Goal: Task Accomplishment & Management: Complete application form

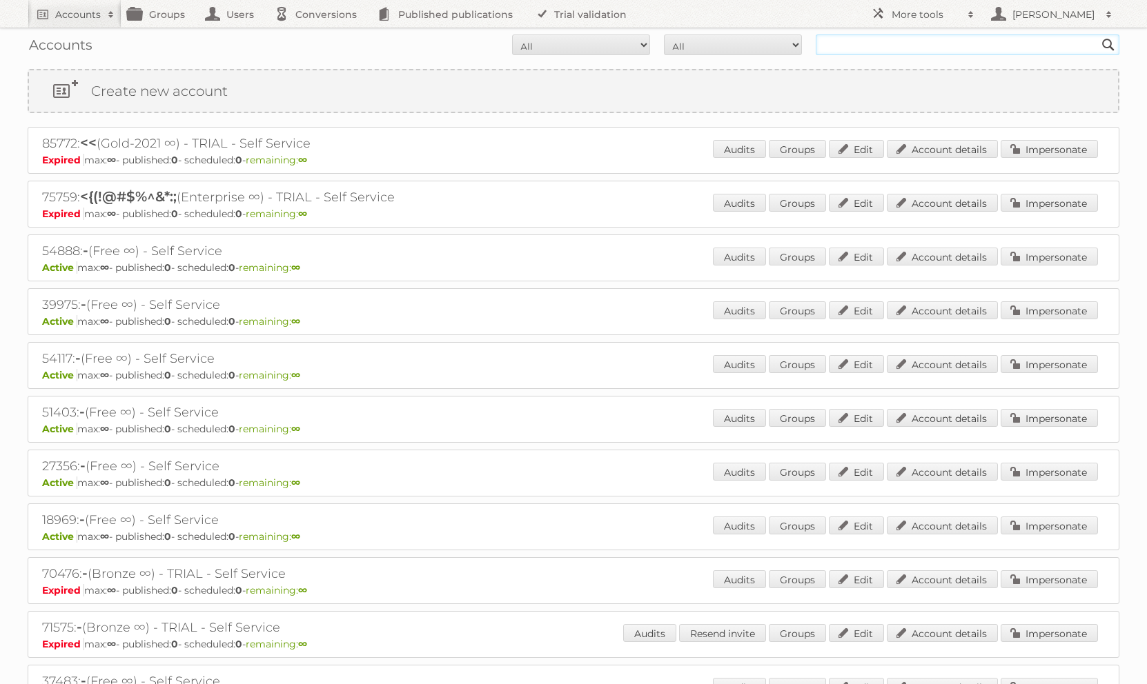
click at [876, 40] on input "text" at bounding box center [968, 44] width 304 height 21
type input "martiniano"
click at [1098, 34] on input "Search" at bounding box center [1108, 44] width 21 height 21
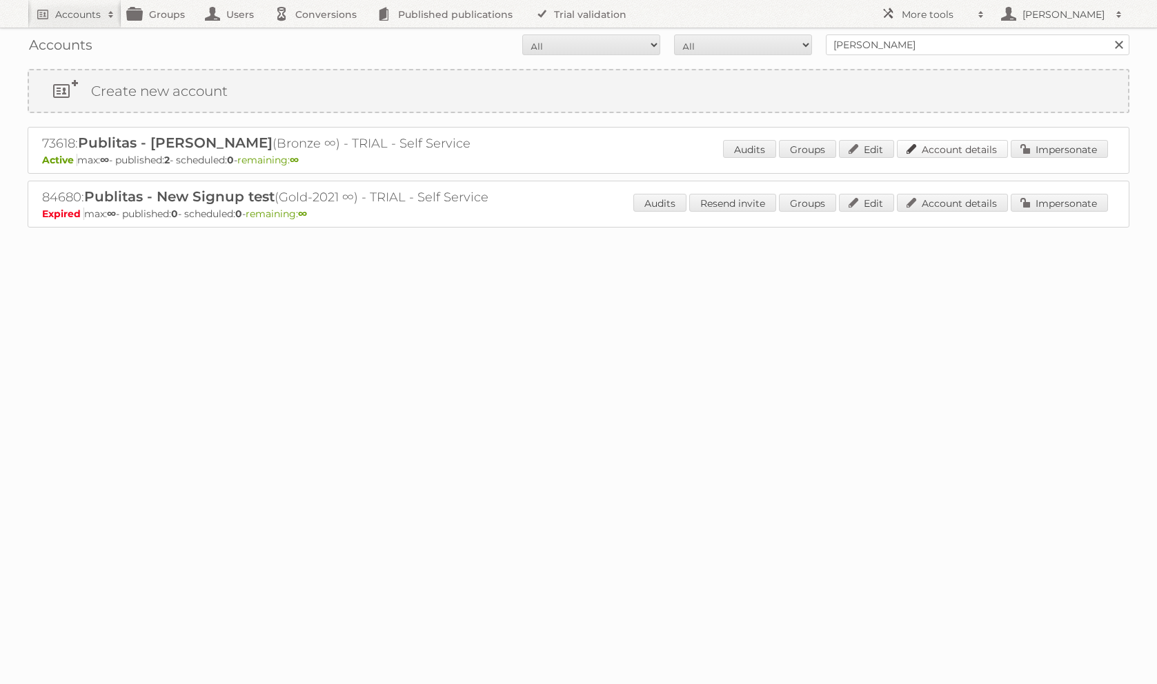
click at [938, 146] on link "Account details" at bounding box center [952, 149] width 111 height 18
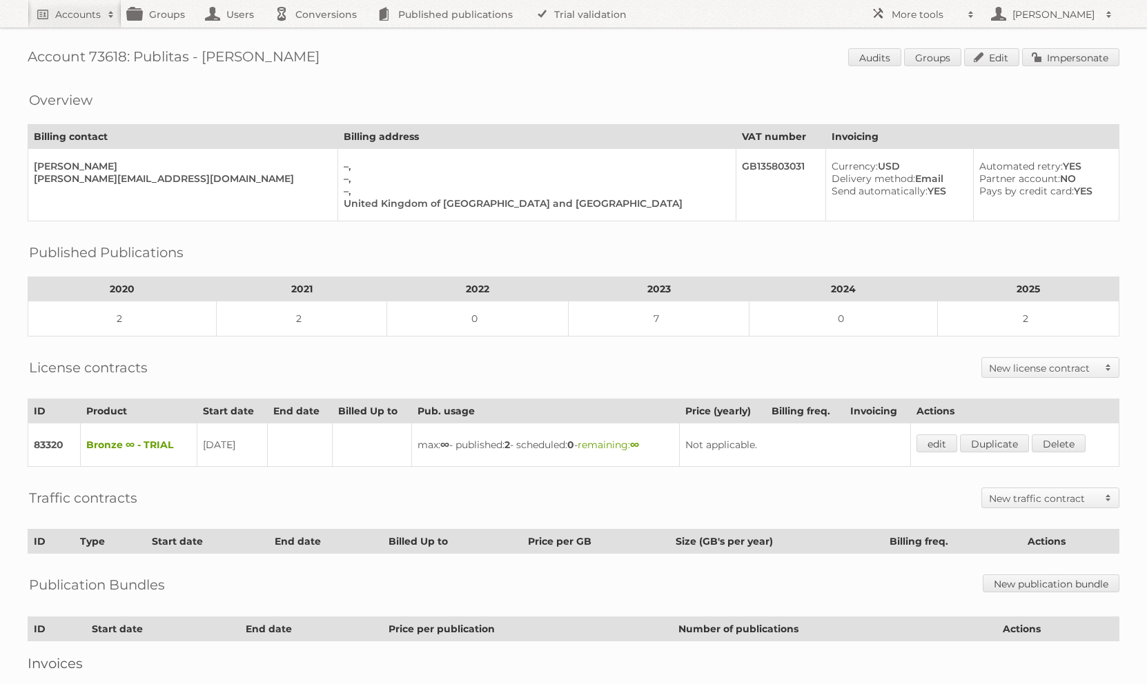
scroll to position [89, 0]
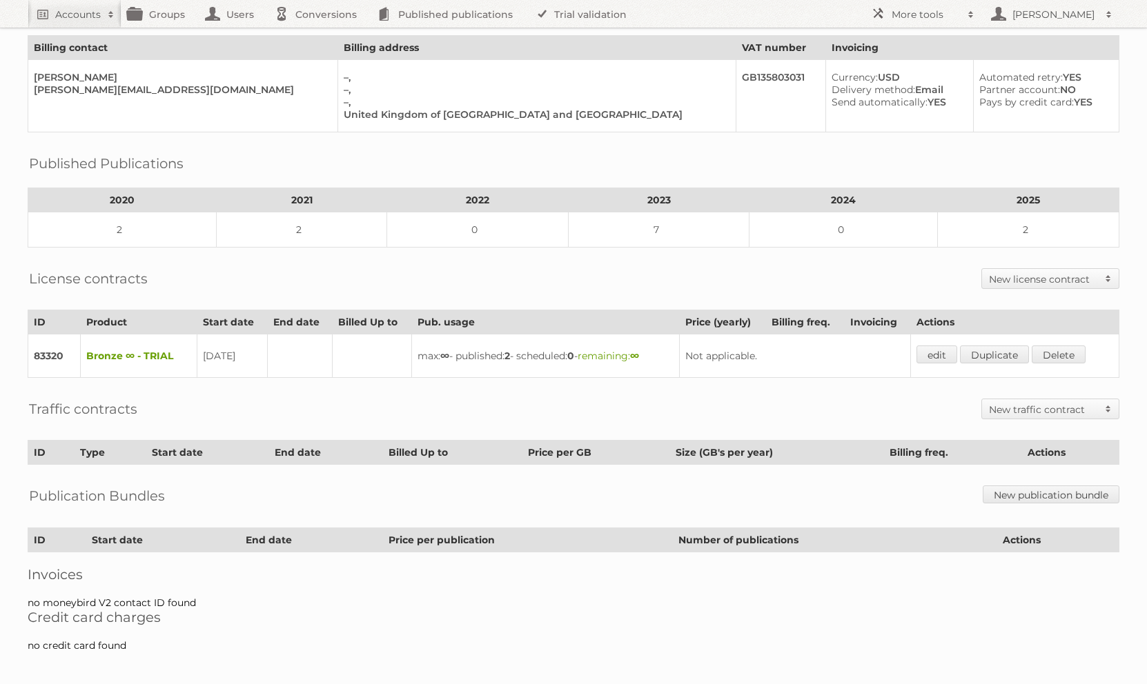
click at [1021, 289] on div "License contracts New license contract Enterprise Bronze-2023 Silver-2023 Gold-…" at bounding box center [574, 278] width 1092 height 34
click at [1029, 279] on h2 "New license contract" at bounding box center [1043, 280] width 109 height 14
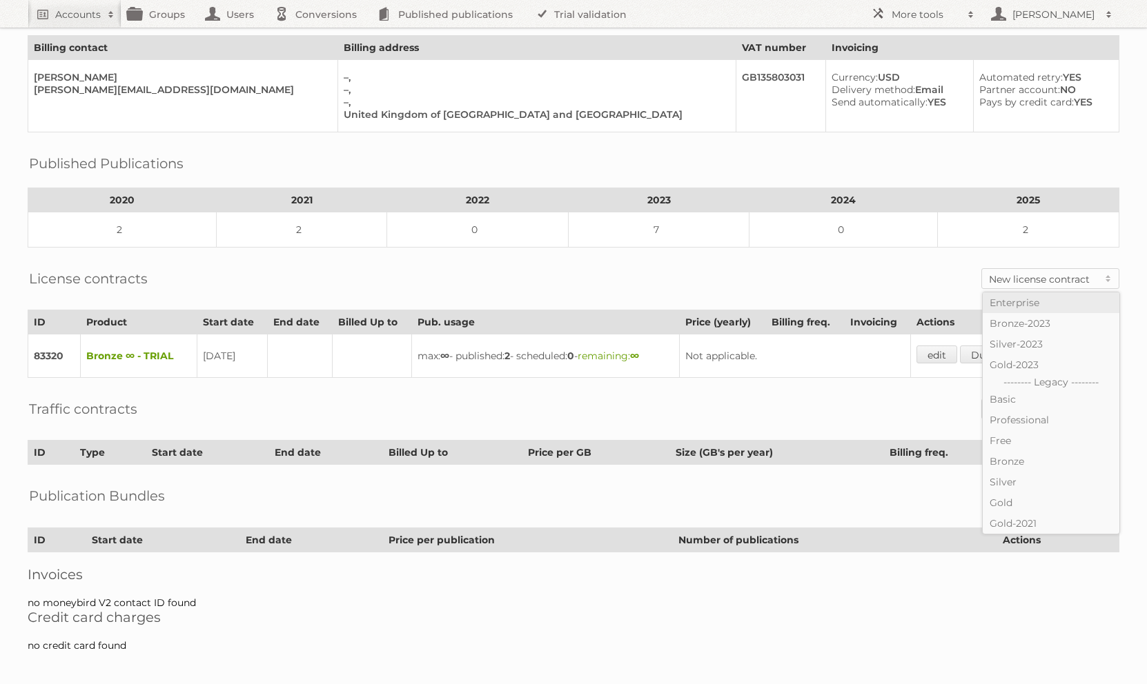
click at [1047, 299] on link "Enterprise" at bounding box center [1051, 303] width 137 height 21
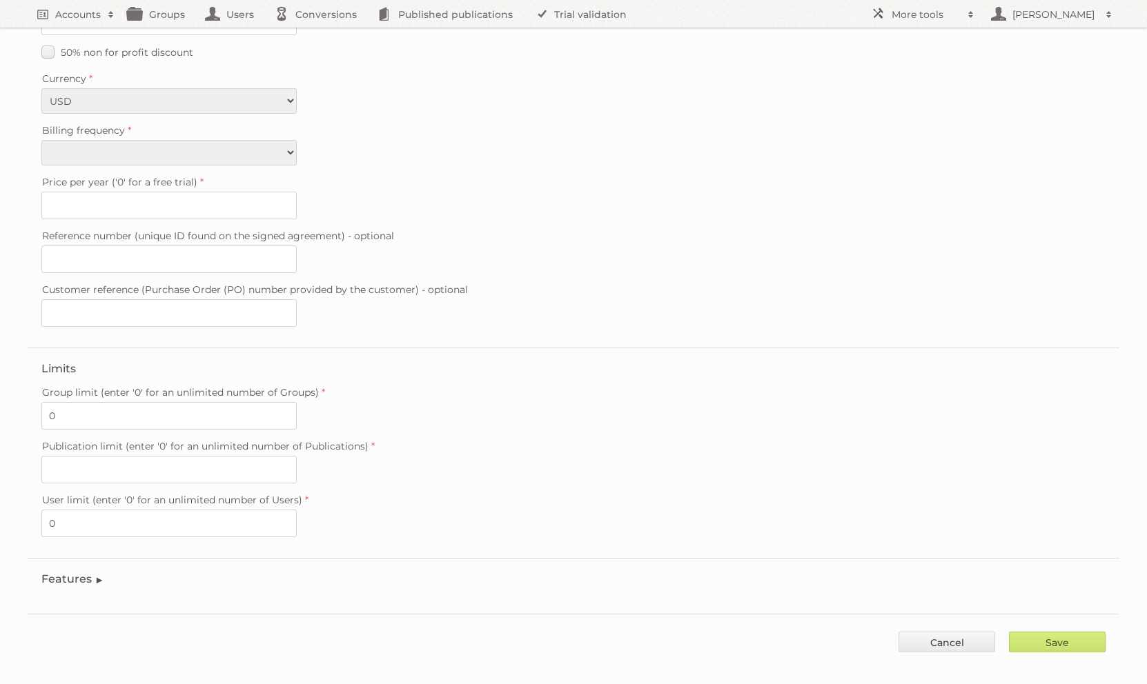
scroll to position [41, 0]
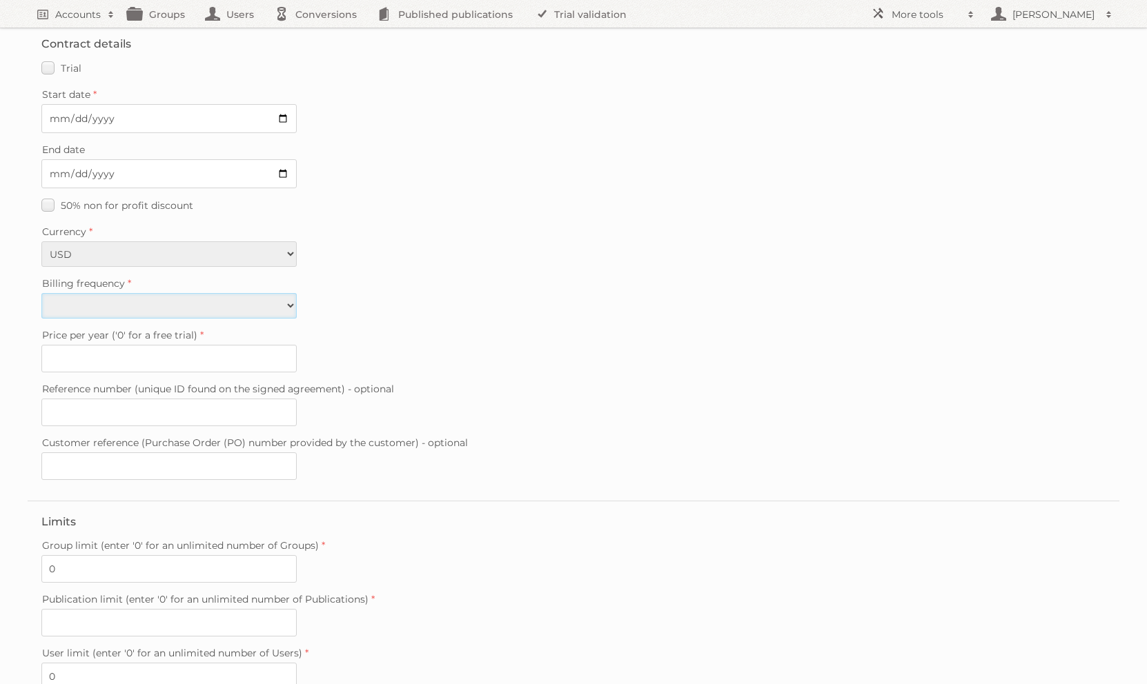
click at [261, 304] on select "Monthly Quarterly Yearly Every 2 years" at bounding box center [168, 306] width 255 height 26
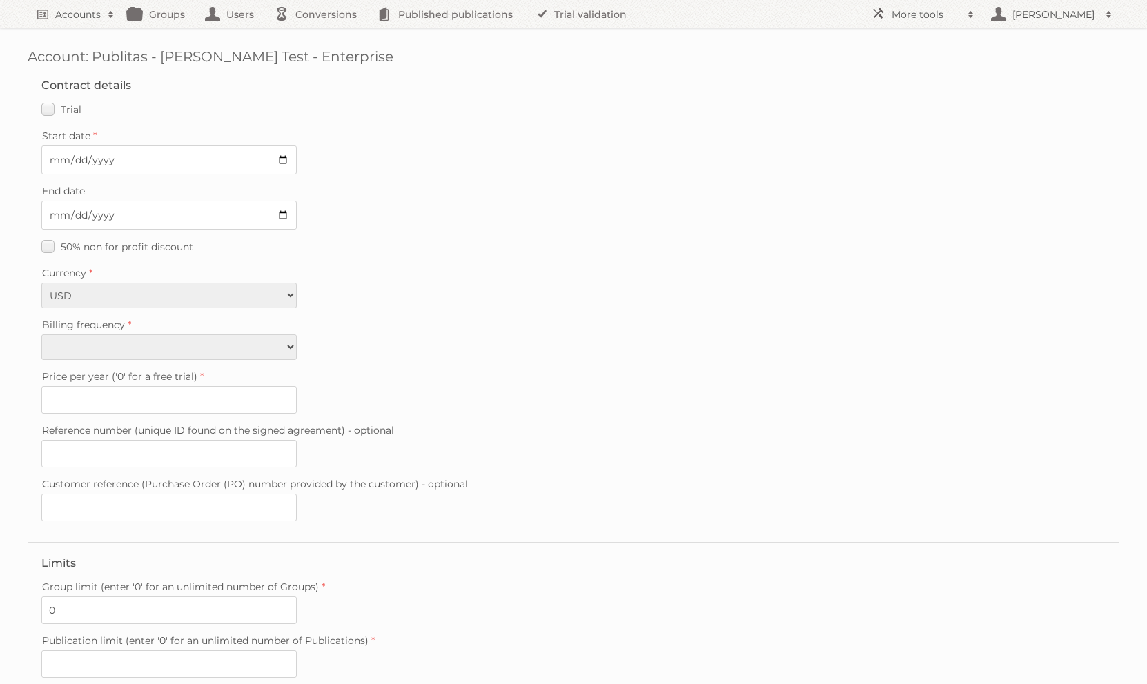
click at [235, 329] on label "Billing frequency" at bounding box center [573, 324] width 1064 height 19
click at [235, 335] on select "Monthly Quarterly Yearly Every 2 years" at bounding box center [168, 348] width 255 height 26
click at [236, 339] on select "Monthly Quarterly Yearly Every 2 years" at bounding box center [168, 348] width 255 height 26
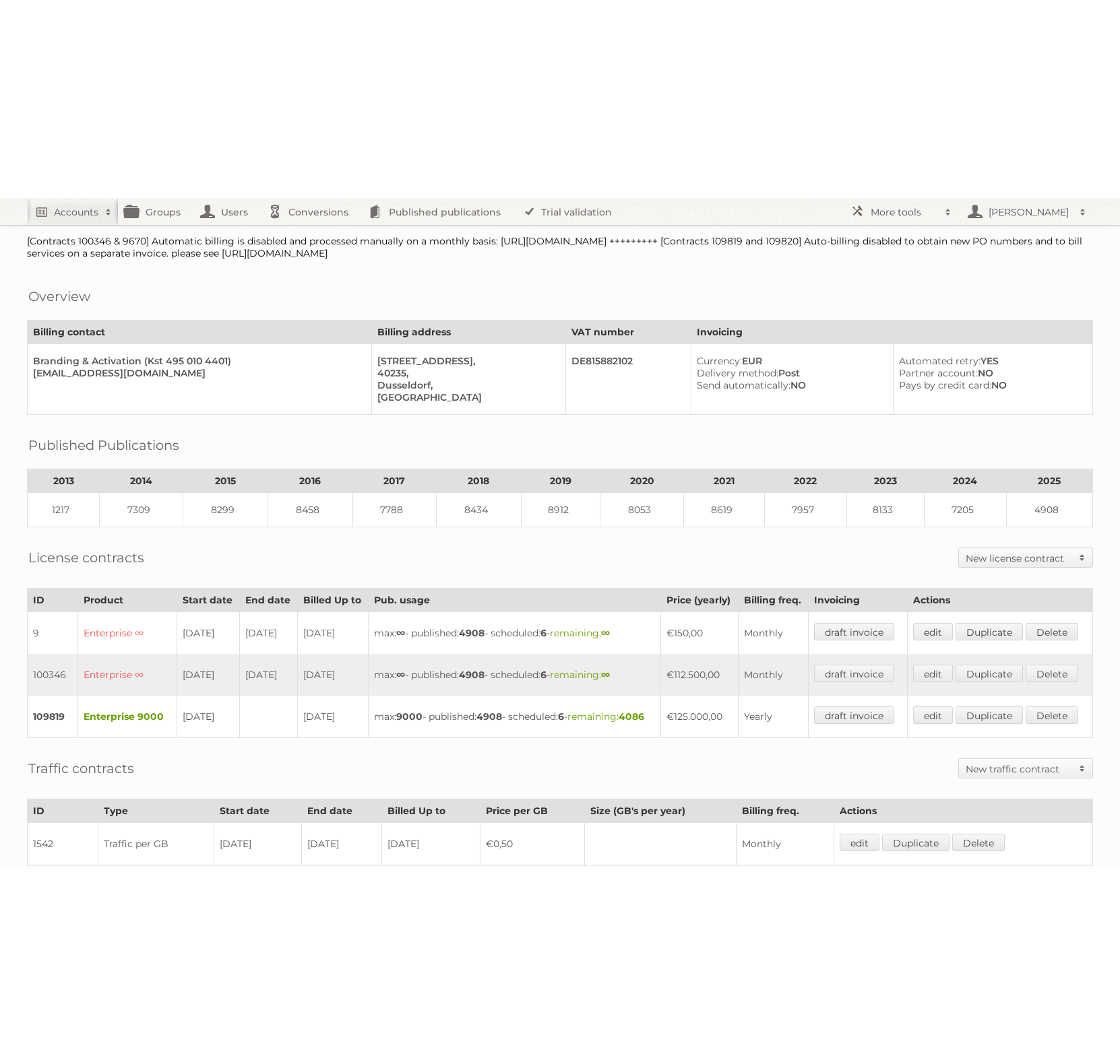
scroll to position [31, 0]
